Goal: Task Accomplishment & Management: Complete application form

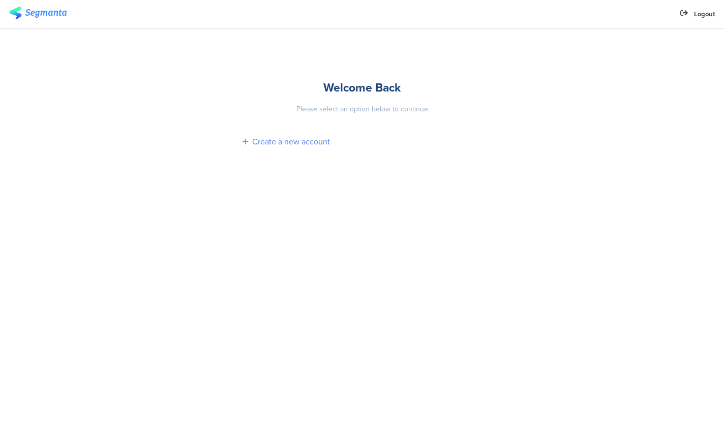
click at [268, 141] on div "Create a new account" at bounding box center [291, 142] width 78 height 12
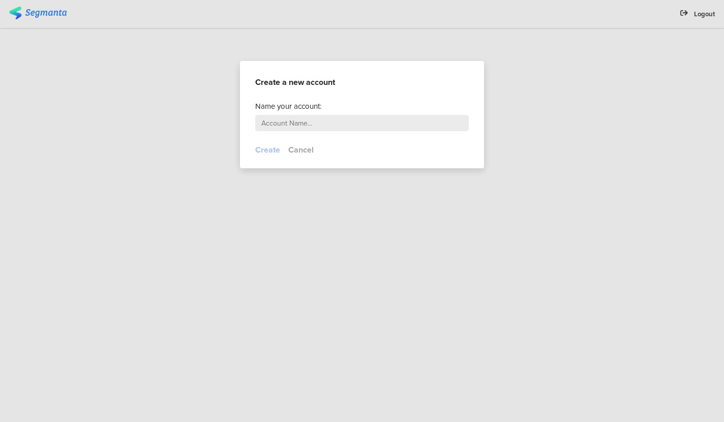
click at [284, 125] on input "text" at bounding box center [362, 123] width 214 height 16
type input "MAELYS"
click at [273, 154] on button "Create" at bounding box center [267, 150] width 25 height 12
